Goal: Task Accomplishment & Management: Complete application form

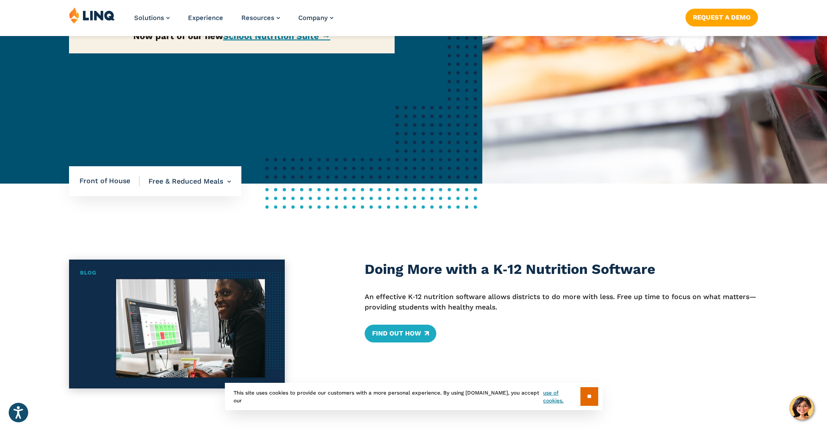
scroll to position [304, 0]
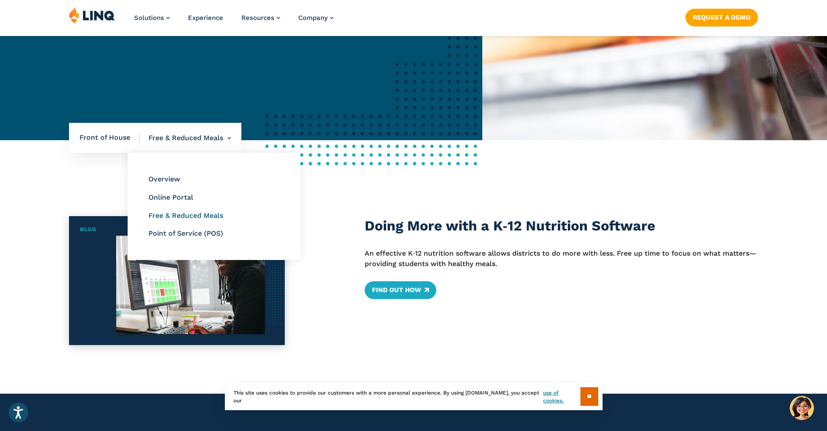
click at [201, 212] on link "Free & Reduced Meals" at bounding box center [185, 215] width 75 height 8
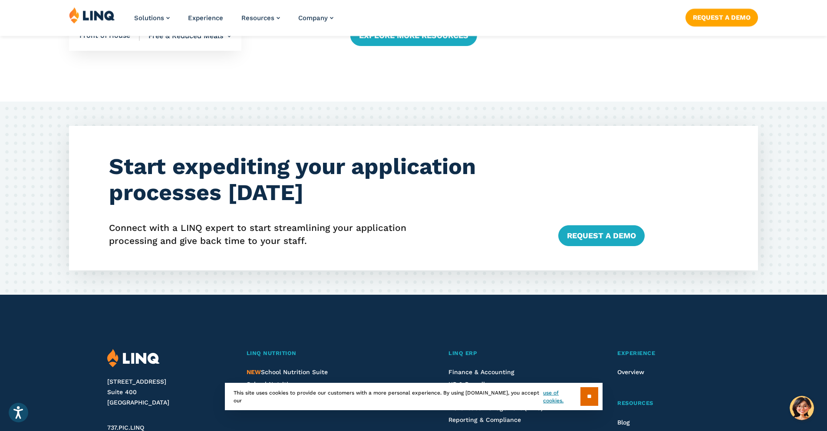
scroll to position [1520, 0]
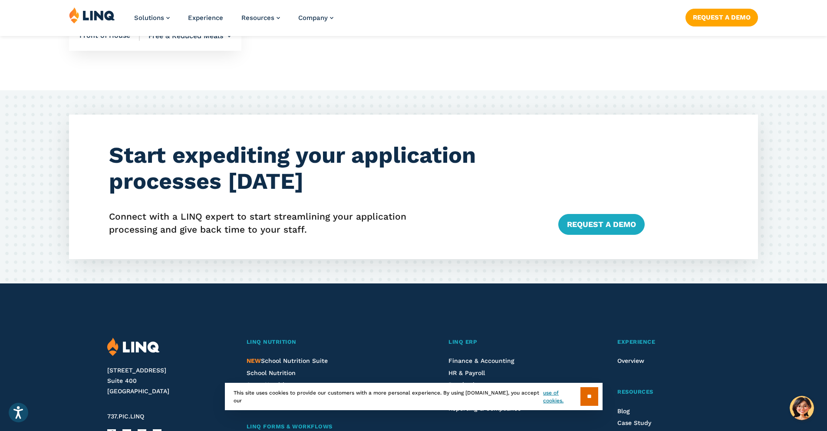
click at [556, 228] on div "Start expediting your application processes today Connect with a LINQ expert to…" at bounding box center [413, 187] width 689 height 145
click at [578, 226] on link "Request a Demo" at bounding box center [601, 224] width 86 height 21
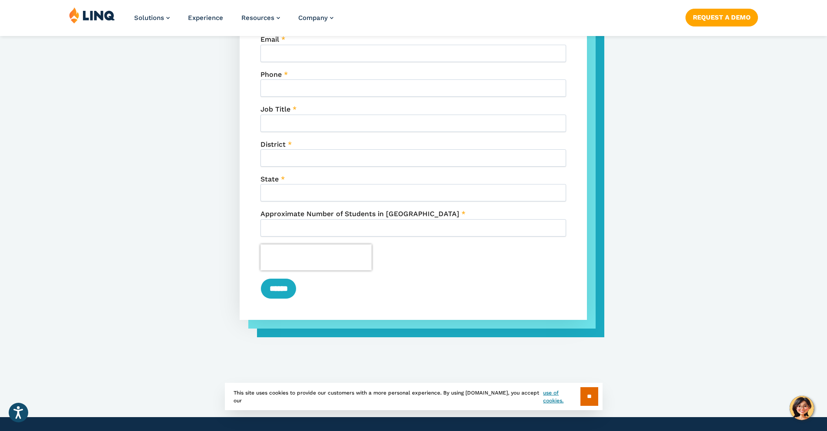
scroll to position [695, 0]
